Goal: Task Accomplishment & Management: Manage account settings

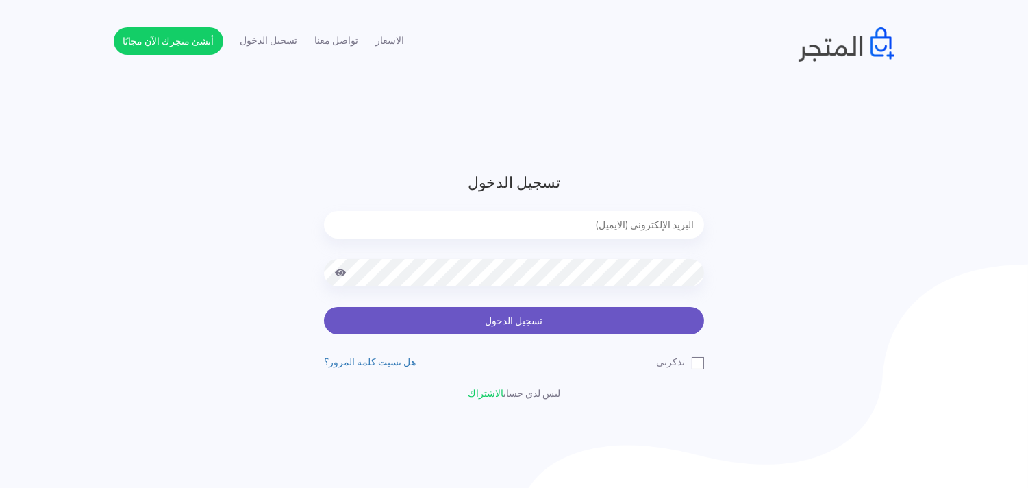
type input "[EMAIL_ADDRESS][DOMAIN_NAME]"
click at [500, 327] on button "تسجيل الدخول" at bounding box center [514, 320] width 380 height 27
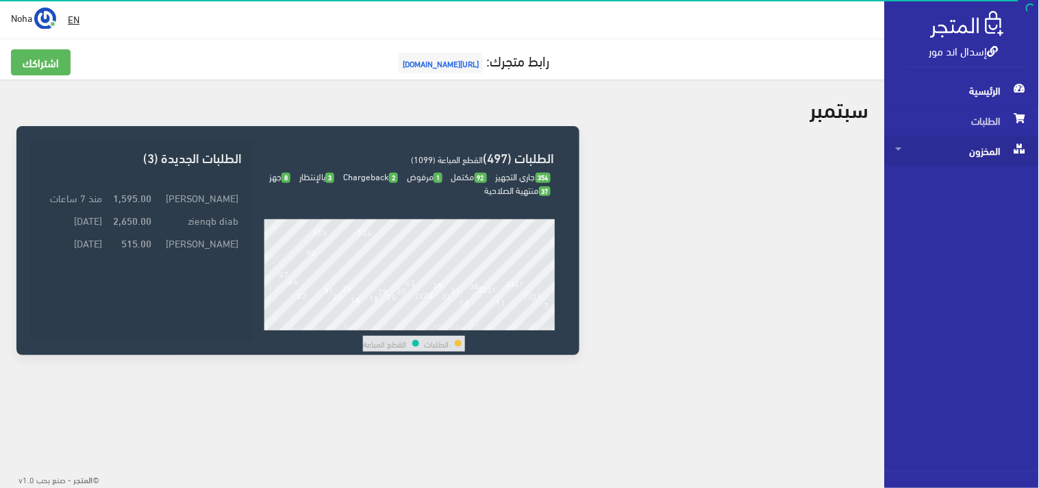
click at [982, 147] on span "المخزون" at bounding box center [962, 151] width 132 height 30
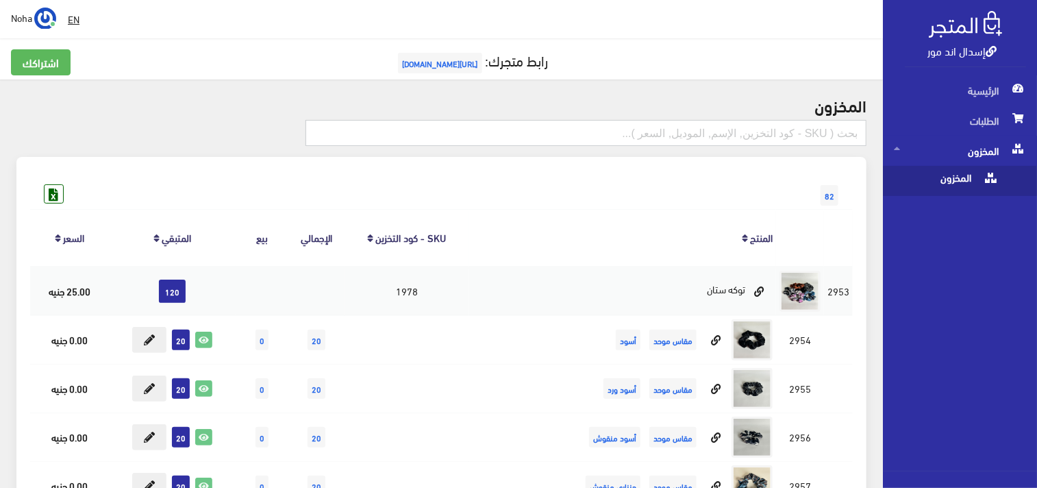
click at [756, 142] on input "text" at bounding box center [585, 133] width 561 height 26
type input "دانتيل"
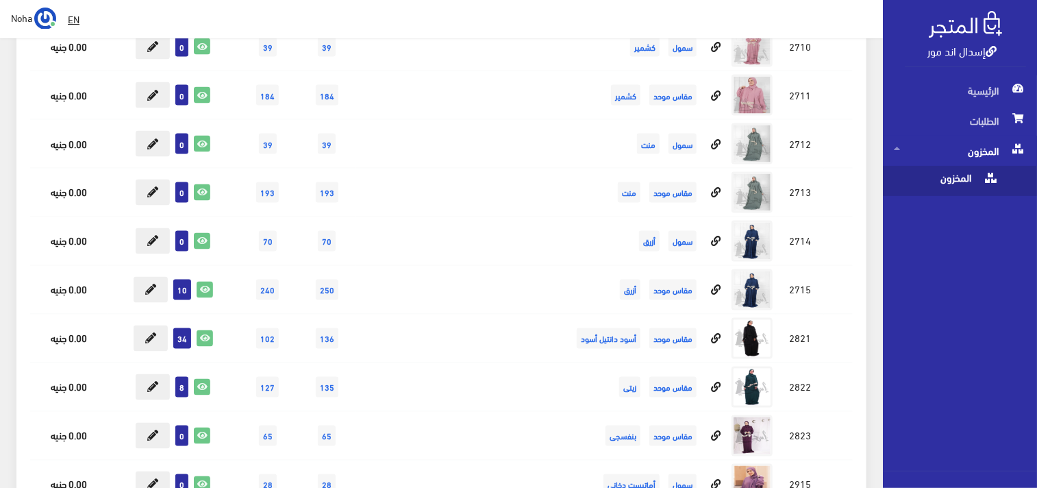
scroll to position [1004, 0]
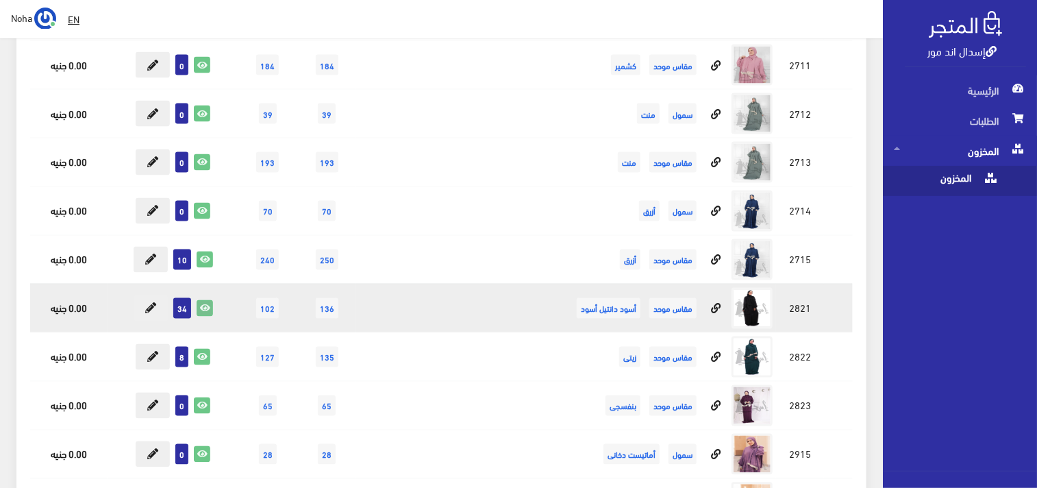
click at [211, 300] on link at bounding box center [205, 308] width 16 height 16
